Goal: Information Seeking & Learning: Learn about a topic

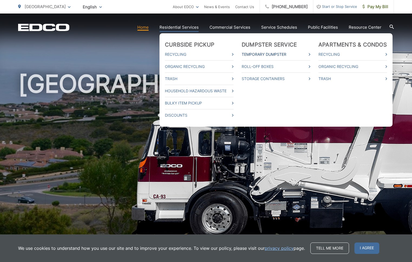
click at [265, 55] on link "Temporary Dumpster" at bounding box center [276, 54] width 69 height 6
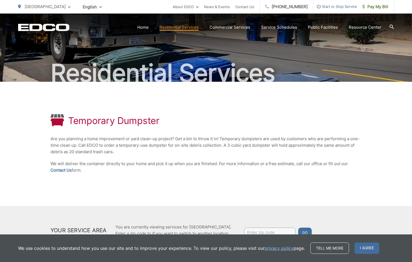
scroll to position [53, 0]
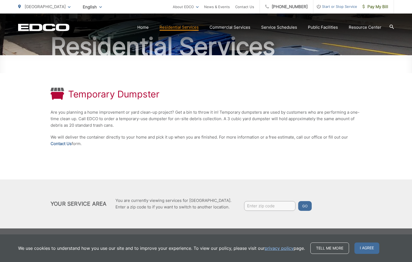
click at [271, 158] on div "Temporary Dumpster Are you planning a home improvement or yard clean-up project…" at bounding box center [206, 117] width 311 height 124
click at [259, 155] on div "Temporary Dumpster Are you planning a home improvement or yard clean-up project…" at bounding box center [206, 117] width 311 height 124
click at [99, 126] on p "Are you planning a home improvement or yard clean-up project? Get a bin to thro…" at bounding box center [206, 118] width 311 height 19
click at [212, 90] on div "Temporary Dumpster" at bounding box center [206, 94] width 311 height 13
click at [147, 30] on link "Home" at bounding box center [142, 27] width 11 height 6
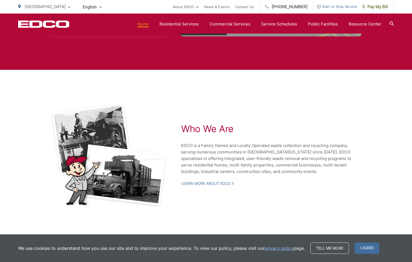
scroll to position [1140, 0]
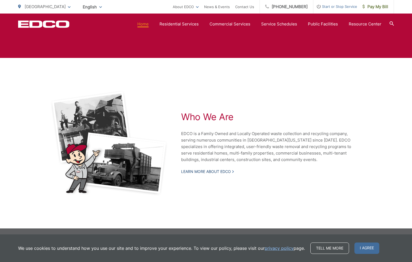
click at [211, 172] on link "Learn More About EDCO" at bounding box center [207, 171] width 53 height 5
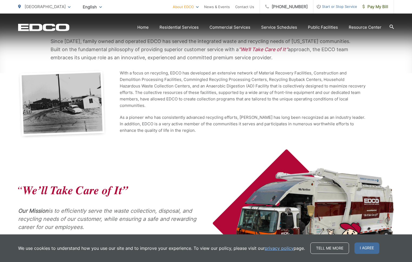
scroll to position [204, 0]
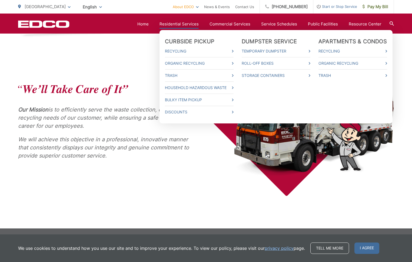
click at [187, 25] on link "Residential Services" at bounding box center [178, 24] width 39 height 6
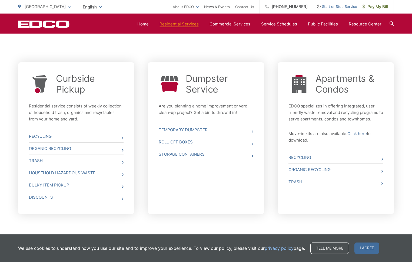
scroll to position [190, 0]
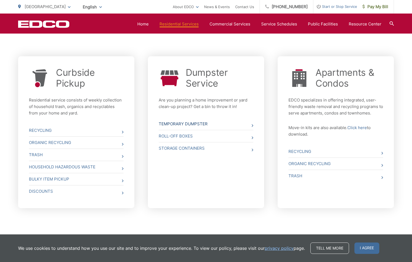
click at [180, 121] on link "Temporary Dumpster" at bounding box center [206, 124] width 95 height 12
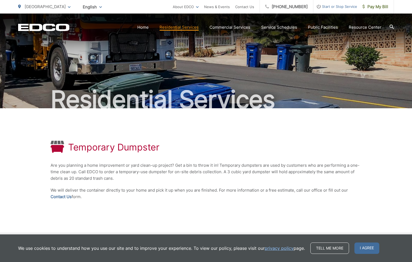
scroll to position [53, 0]
